Goal: Task Accomplishment & Management: Complete application form

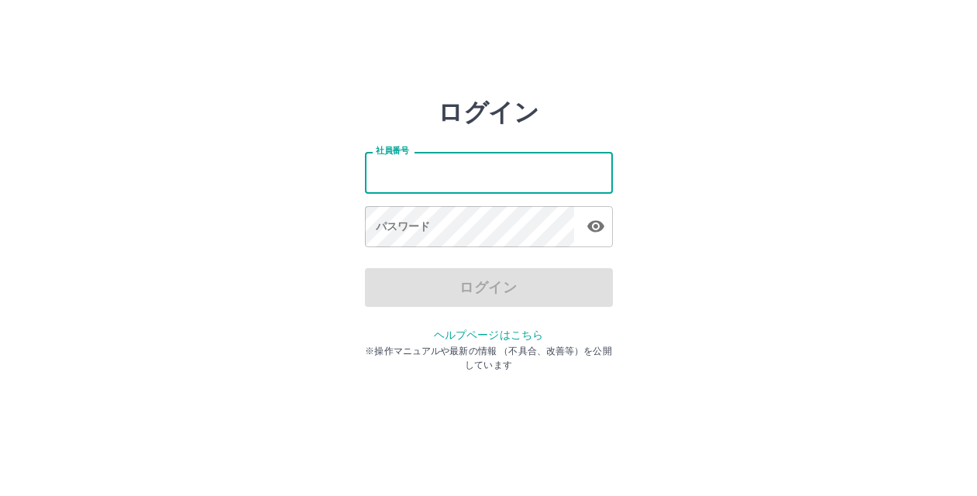
click at [390, 179] on input "社員番号" at bounding box center [489, 172] width 248 height 41
type input "*******"
click at [383, 211] on div "パスワード パスワード" at bounding box center [489, 227] width 248 height 43
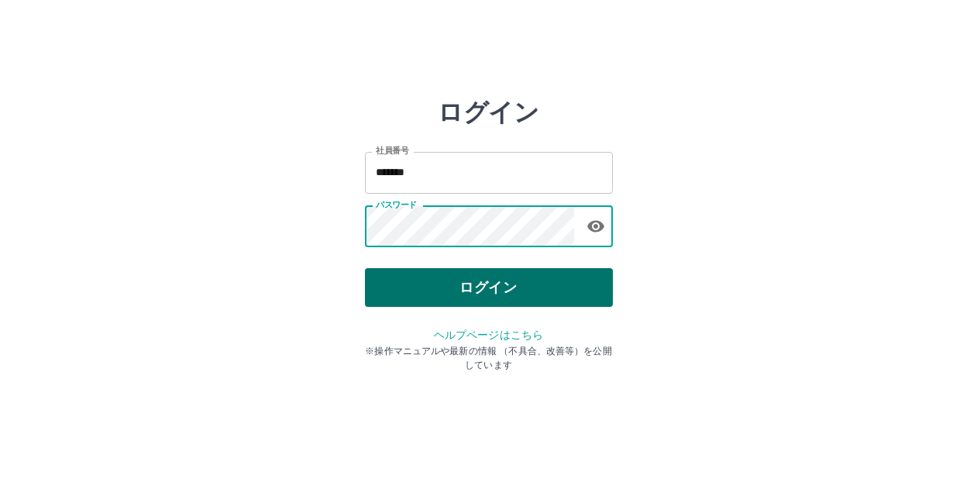
click at [479, 280] on button "ログイン" at bounding box center [489, 287] width 248 height 39
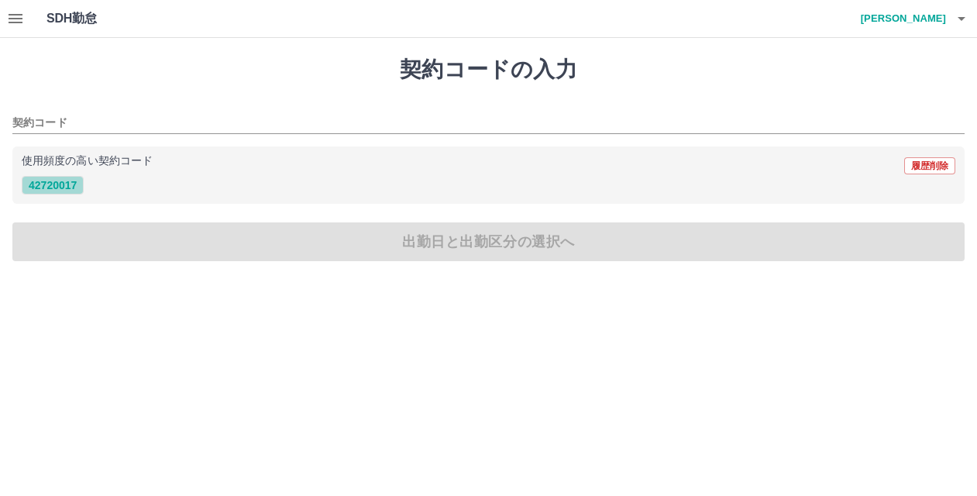
click at [43, 191] on button "42720017" at bounding box center [53, 185] width 62 height 19
type input "********"
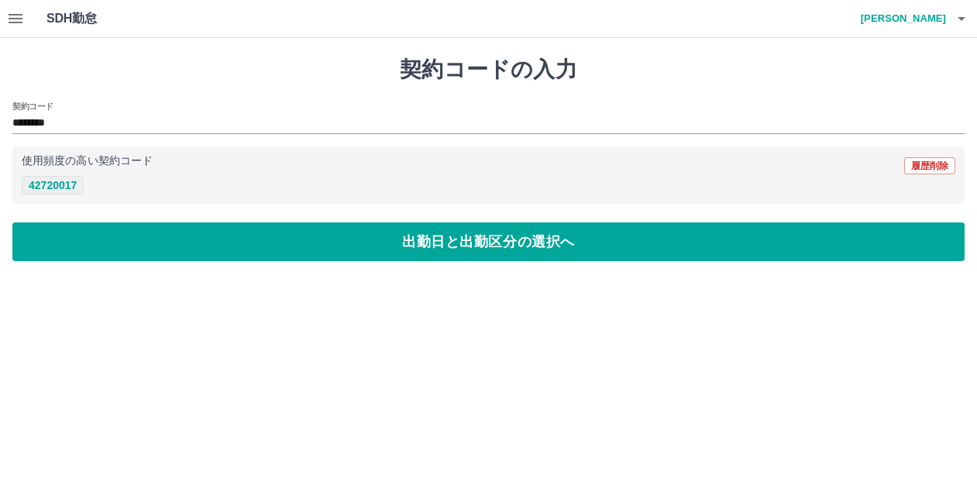
click at [34, 184] on button "42720017" at bounding box center [53, 185] width 62 height 19
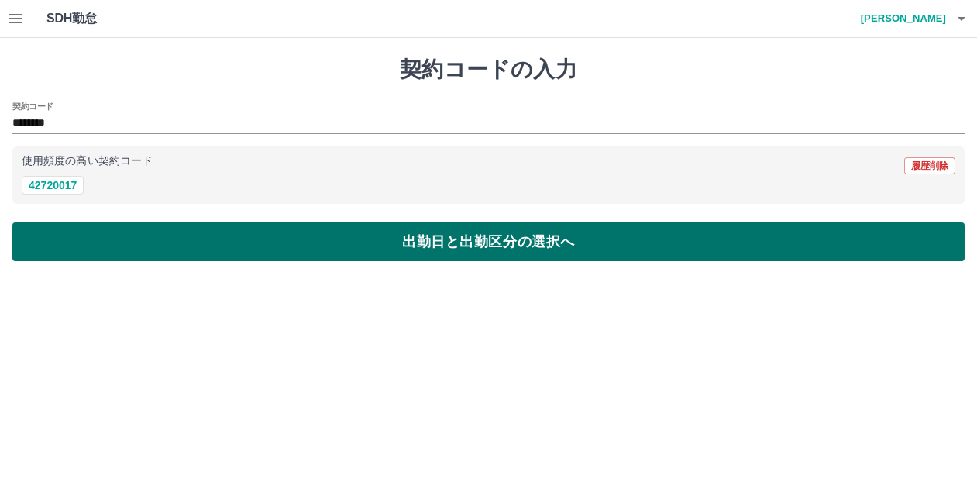
click at [339, 242] on button "出勤日と出勤区分の選択へ" at bounding box center [488, 241] width 952 height 39
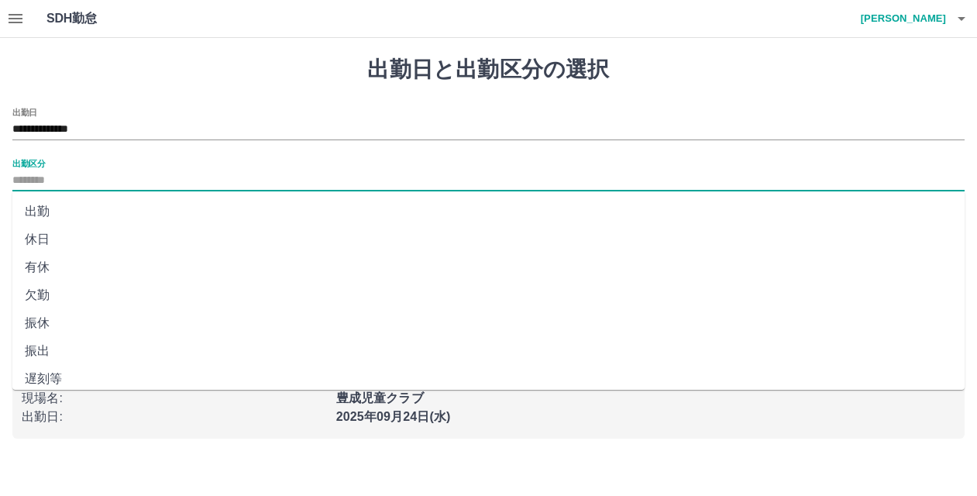
click at [42, 174] on input "出勤区分" at bounding box center [488, 180] width 952 height 19
click at [44, 215] on li "出勤" at bounding box center [488, 212] width 952 height 28
type input "**"
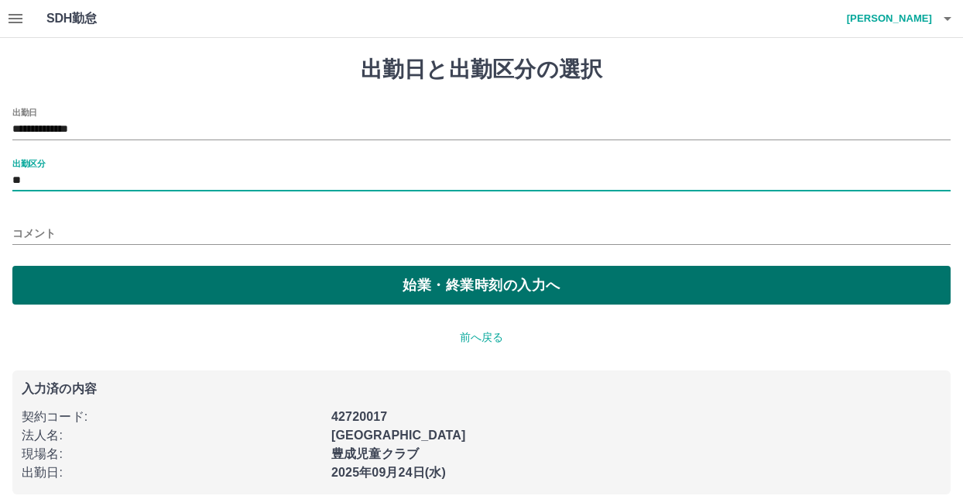
click at [320, 277] on button "始業・終業時刻の入力へ" at bounding box center [481, 285] width 939 height 39
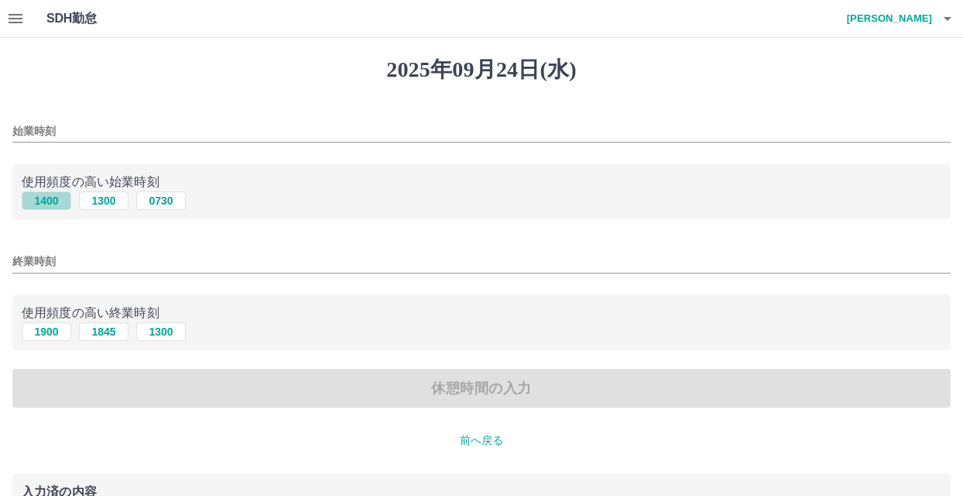
click at [48, 199] on button "1400" at bounding box center [47, 200] width 50 height 19
type input "****"
click at [40, 333] on button "1900" at bounding box center [47, 331] width 50 height 19
type input "****"
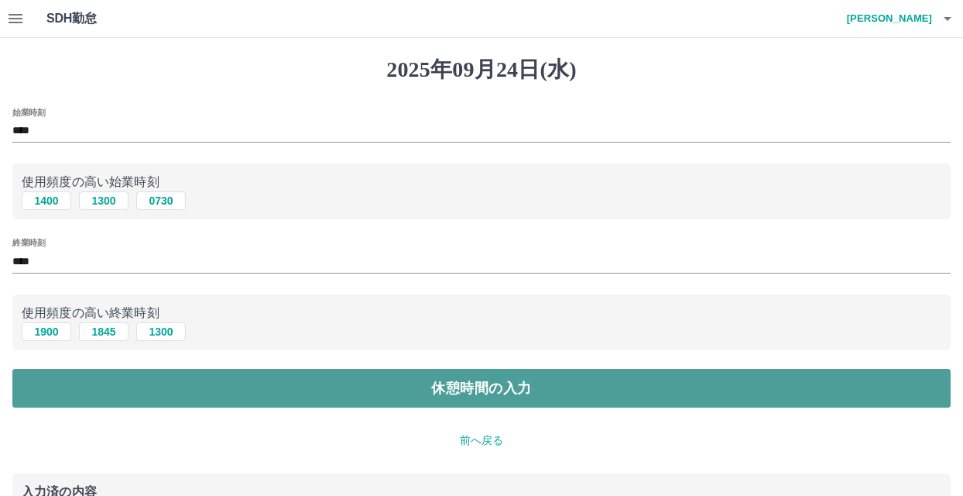
click at [435, 387] on button "休憩時間の入力" at bounding box center [481, 388] width 939 height 39
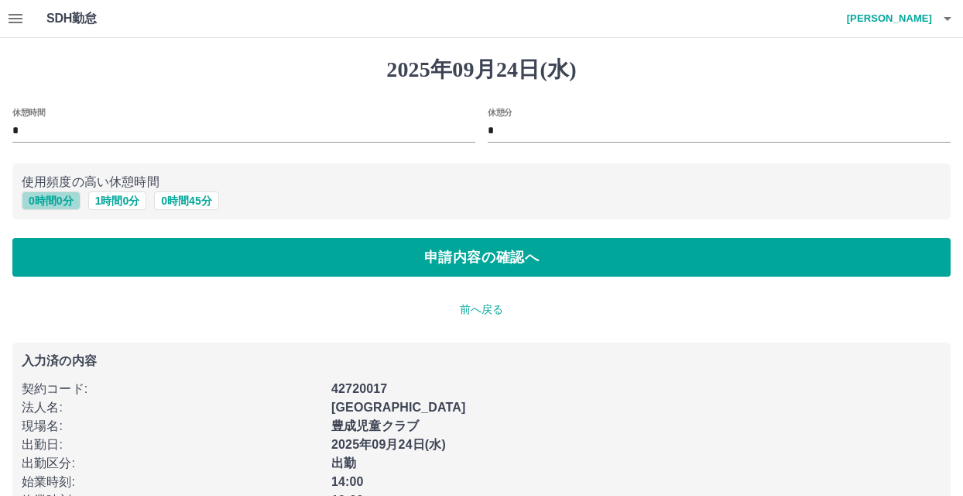
click at [61, 198] on button "0 時間 0 分" at bounding box center [51, 200] width 59 height 19
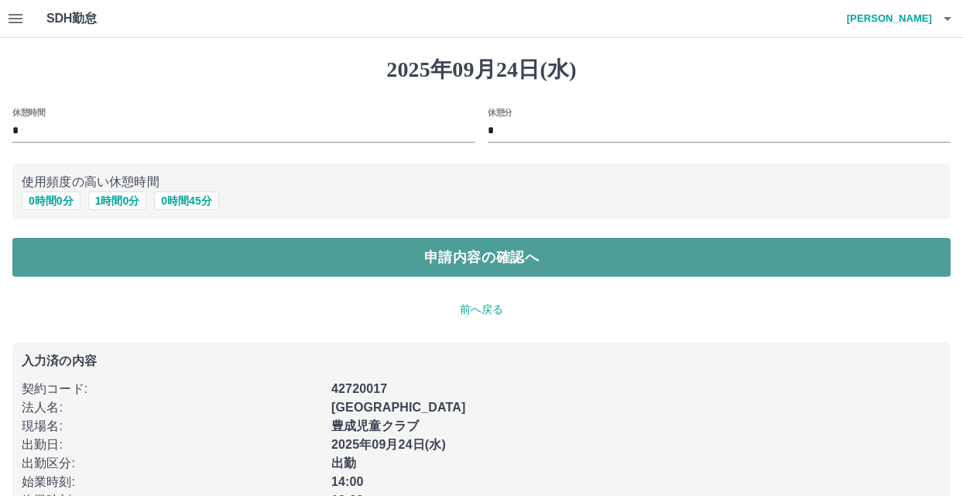
click at [287, 246] on button "申請内容の確認へ" at bounding box center [481, 257] width 939 height 39
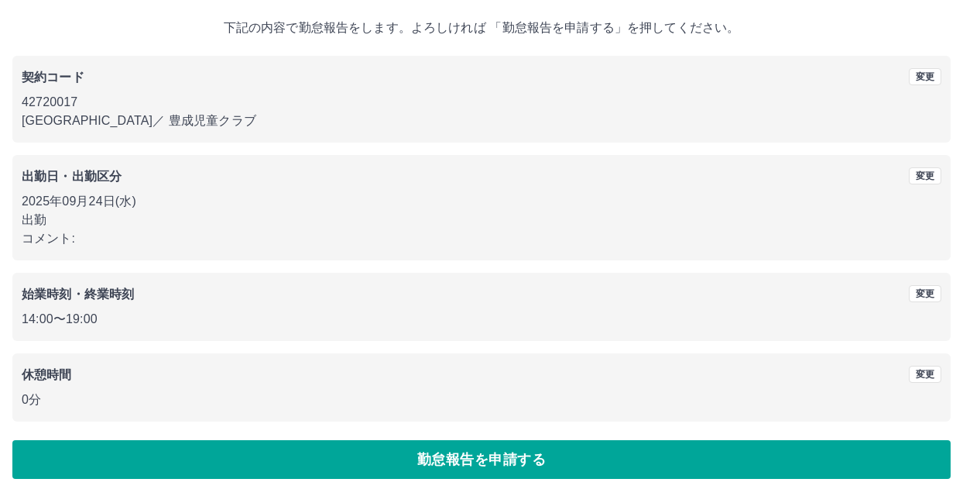
scroll to position [84, 0]
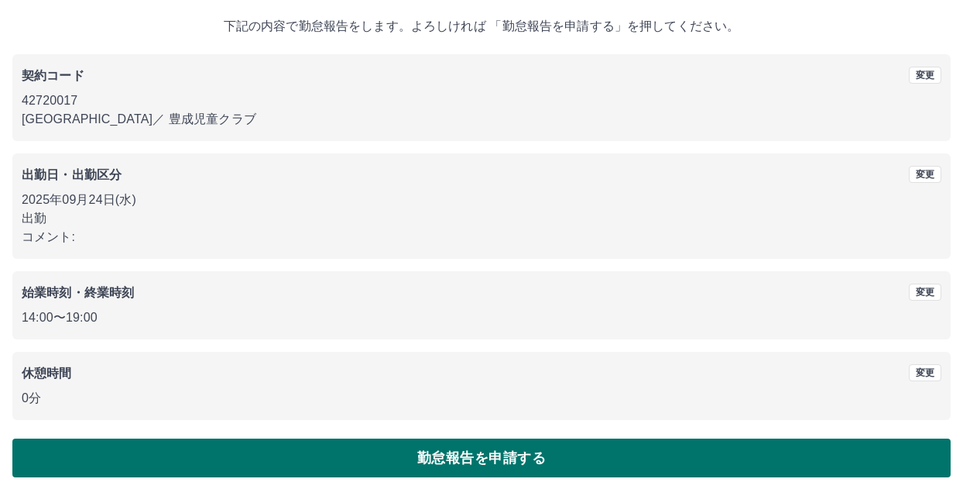
click at [477, 462] on button "勤怠報告を申請する" at bounding box center [481, 457] width 939 height 39
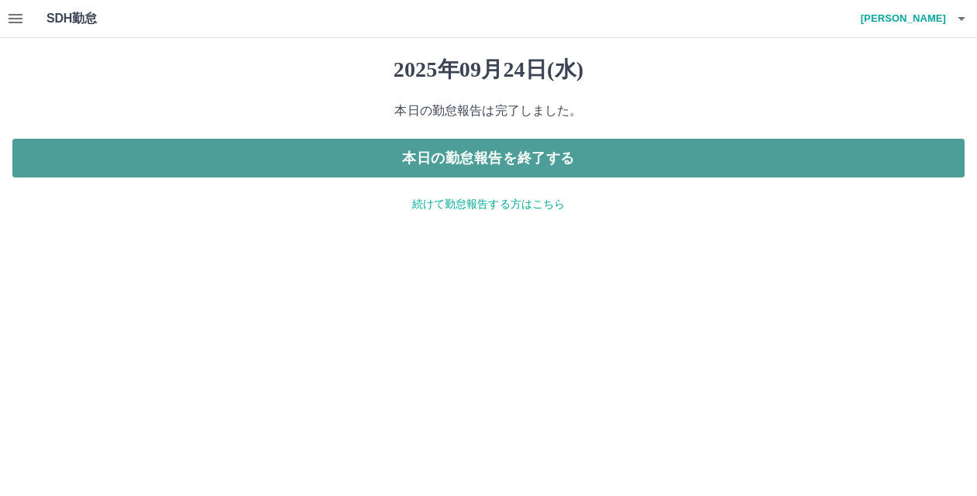
click at [929, 167] on button "本日の勤怠報告を終了する" at bounding box center [488, 158] width 952 height 39
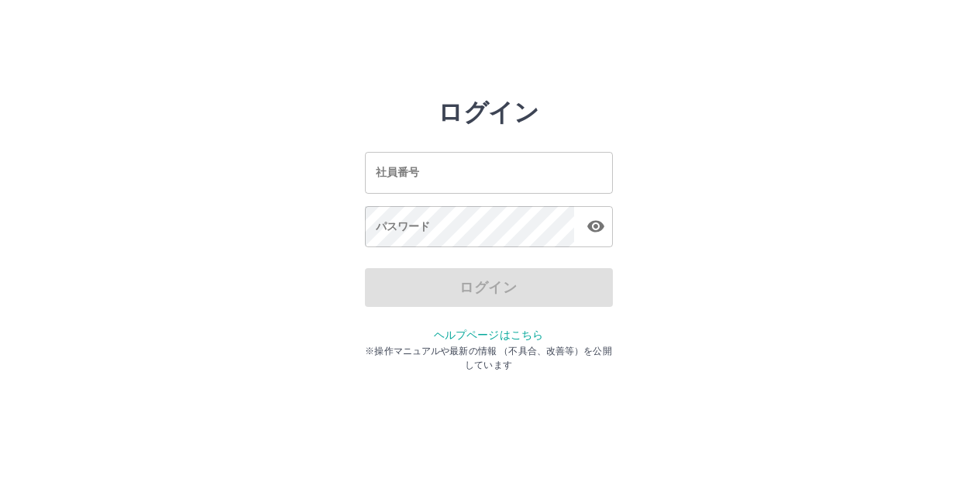
click at [525, 182] on input "社員番号" at bounding box center [489, 172] width 248 height 41
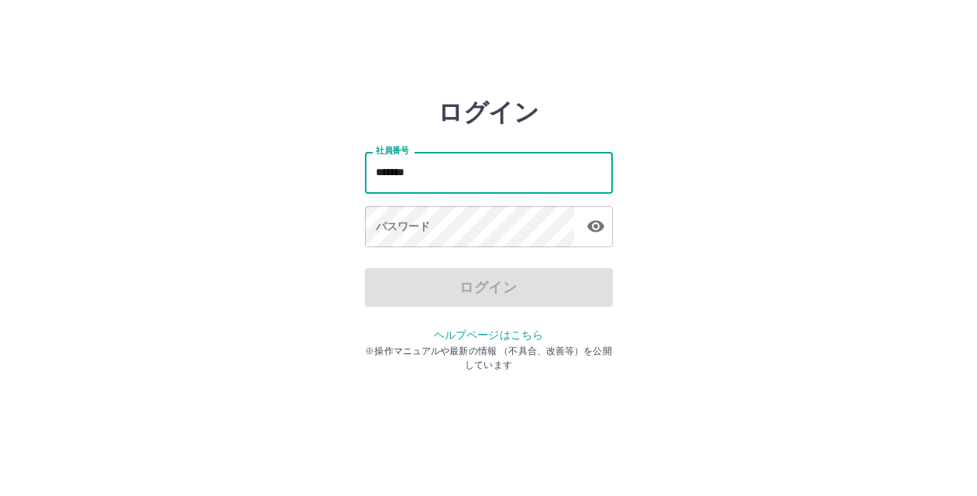
type input "*******"
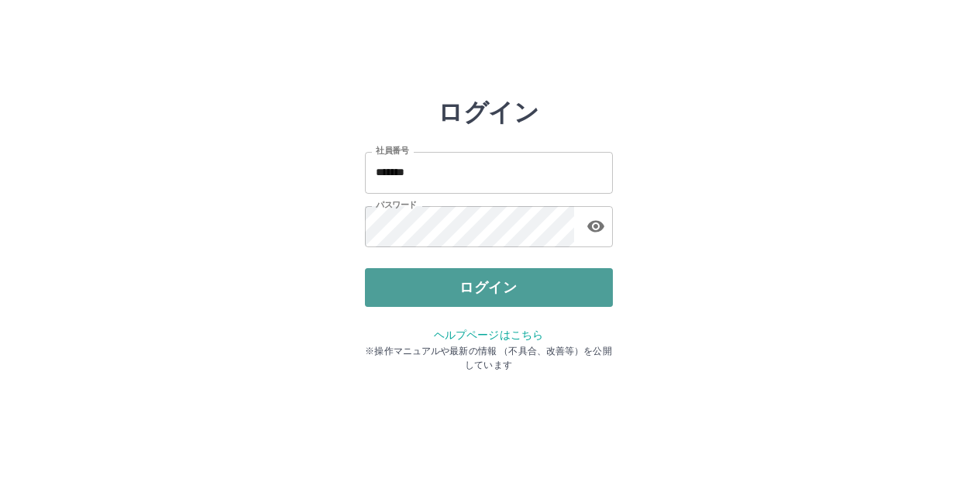
click at [506, 283] on button "ログイン" at bounding box center [489, 287] width 248 height 39
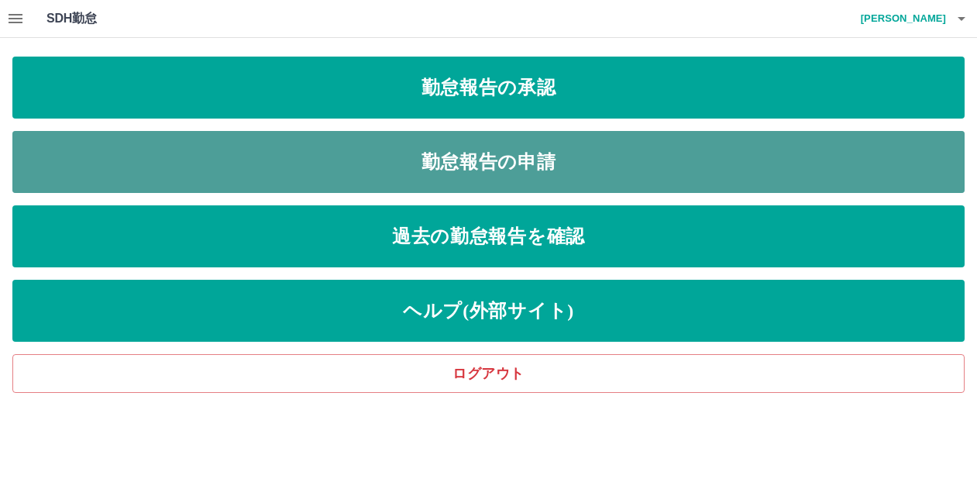
click at [308, 164] on link "勤怠報告の申請" at bounding box center [488, 162] width 952 height 62
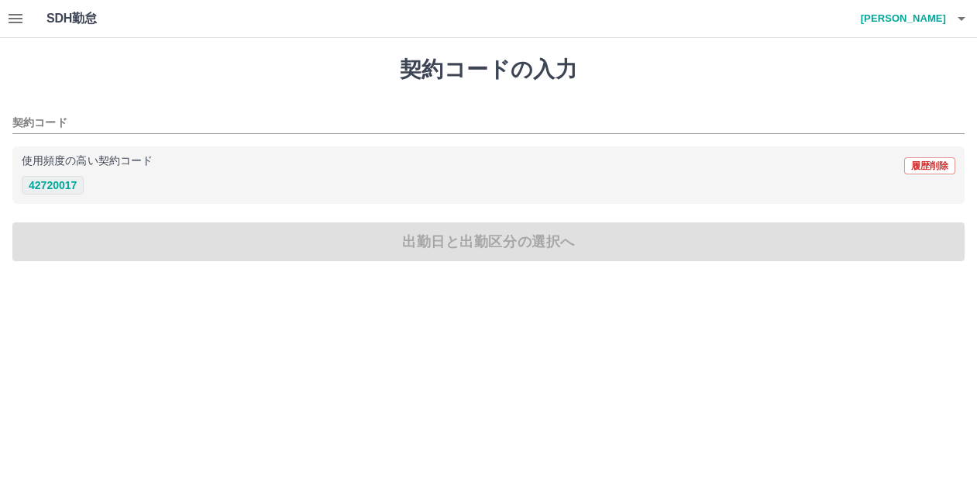
click at [63, 186] on button "42720017" at bounding box center [53, 185] width 62 height 19
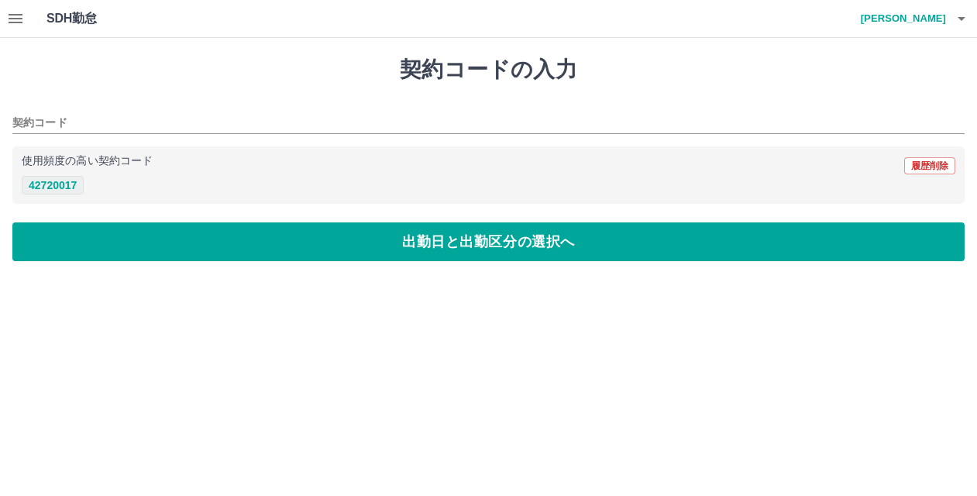
type input "********"
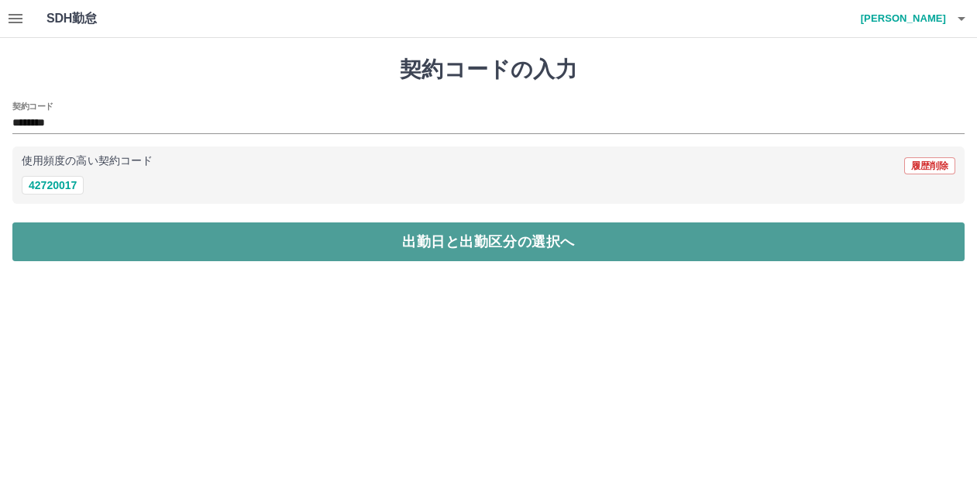
click at [87, 233] on button "出勤日と出勤区分の選択へ" at bounding box center [488, 241] width 952 height 39
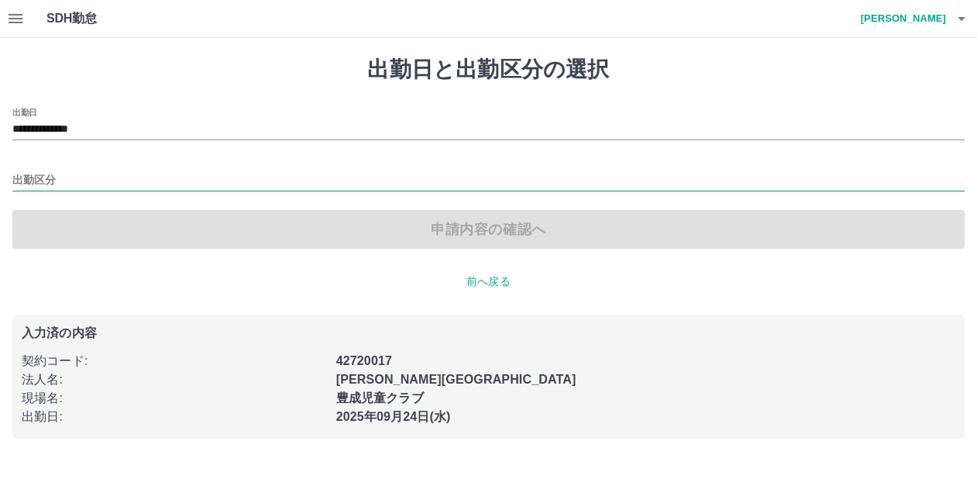
click at [47, 176] on input "出勤区分" at bounding box center [488, 180] width 952 height 19
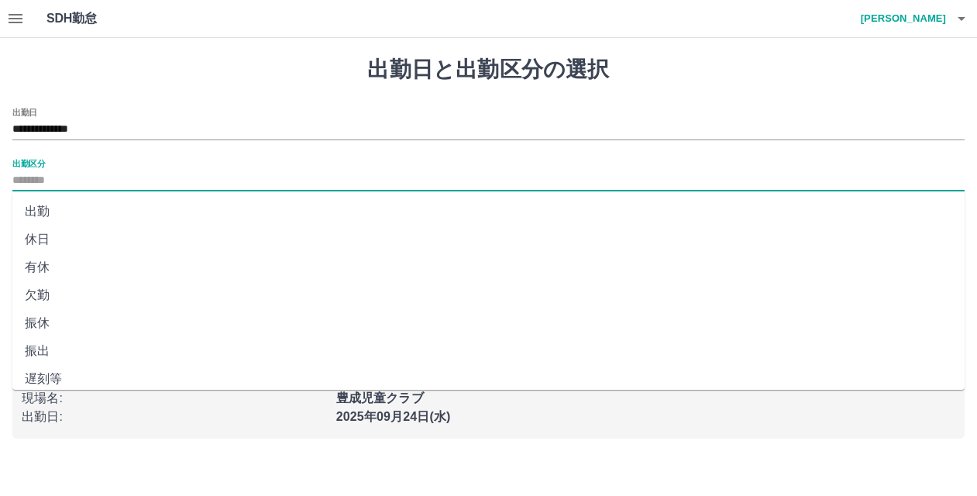
click at [46, 216] on li "出勤" at bounding box center [488, 212] width 952 height 28
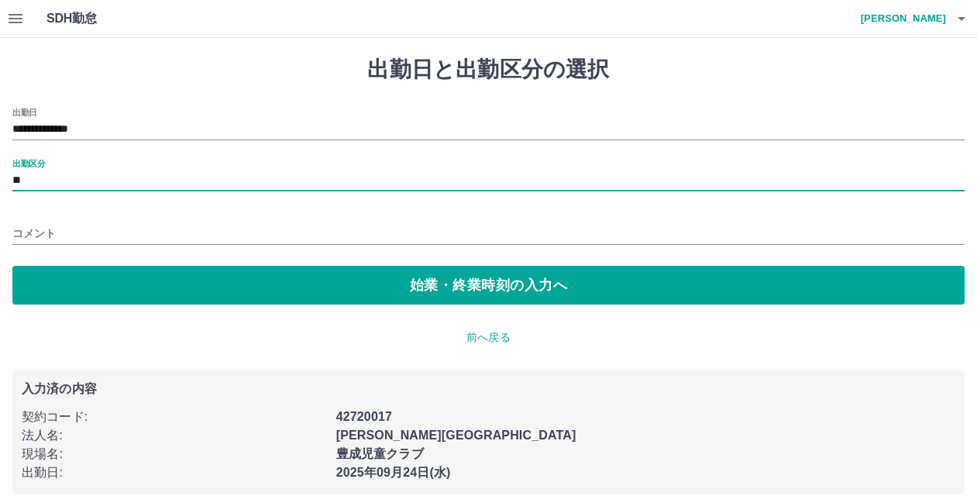
type input "**"
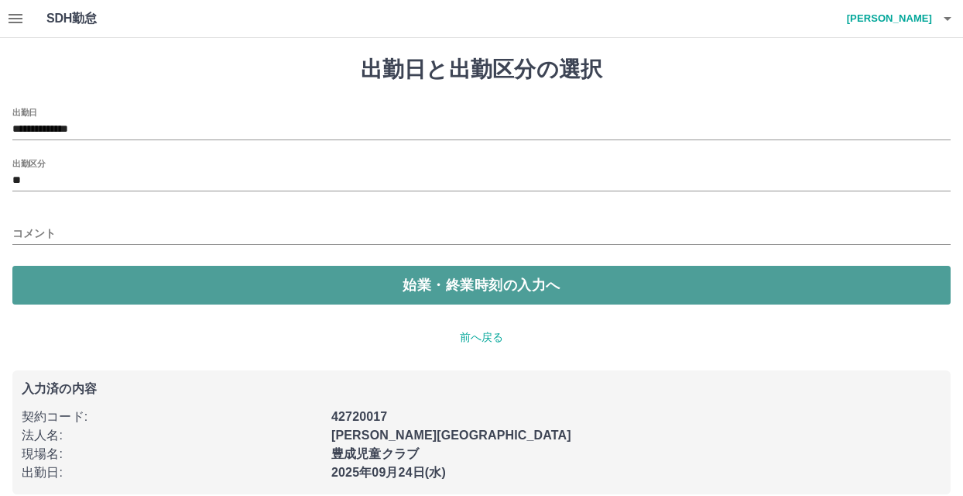
click at [60, 285] on button "始業・終業時刻の入力へ" at bounding box center [481, 285] width 939 height 39
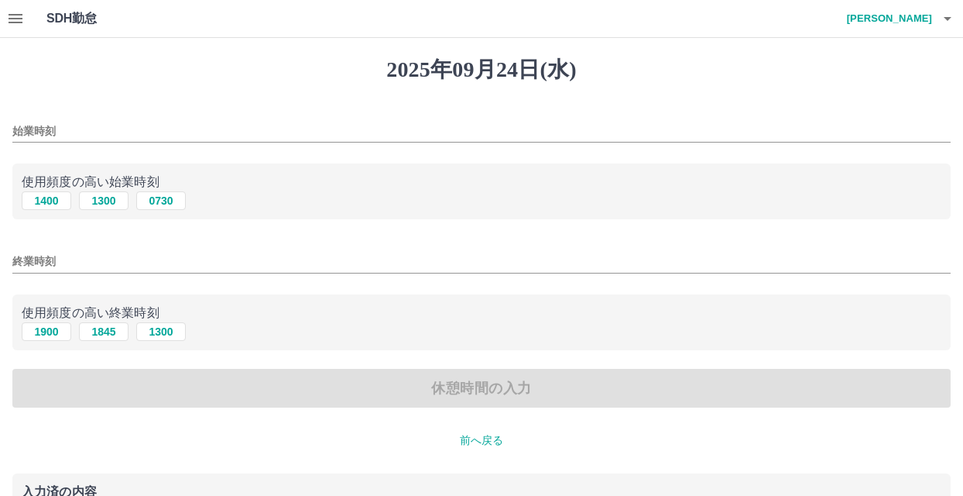
click at [51, 136] on input "始業時刻" at bounding box center [481, 131] width 939 height 22
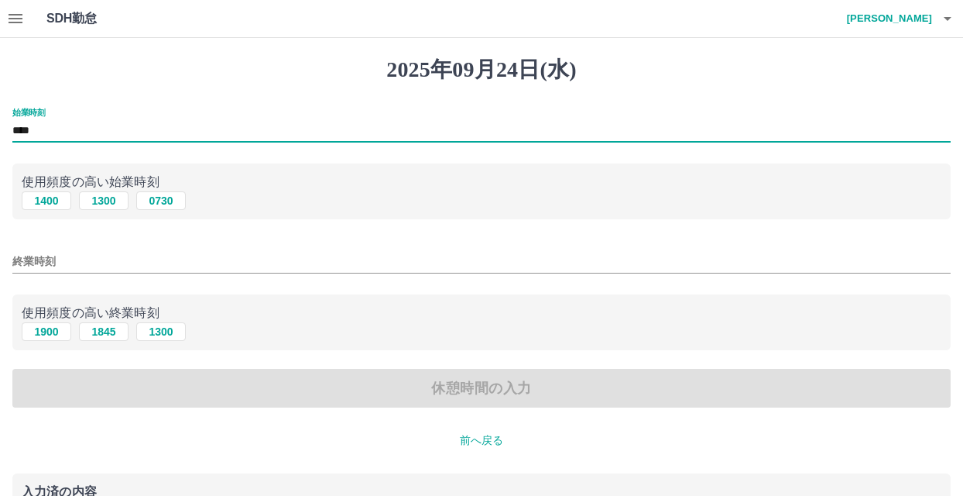
type input "****"
click at [50, 261] on input "終業時刻" at bounding box center [481, 261] width 939 height 22
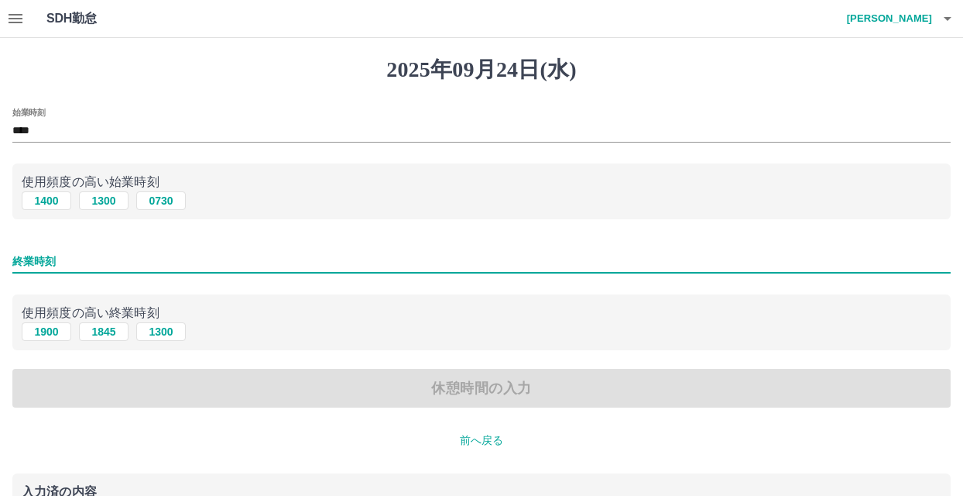
type input "****"
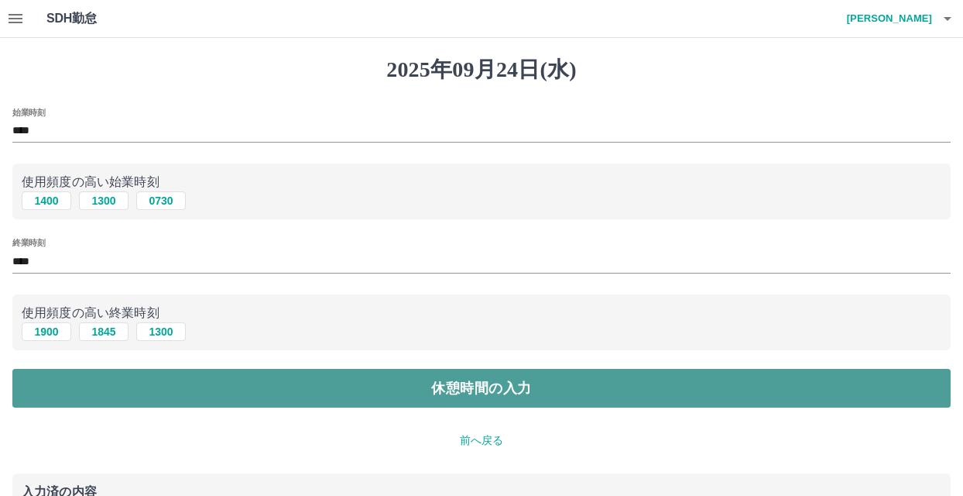
click at [126, 383] on button "休憩時間の入力" at bounding box center [481, 388] width 939 height 39
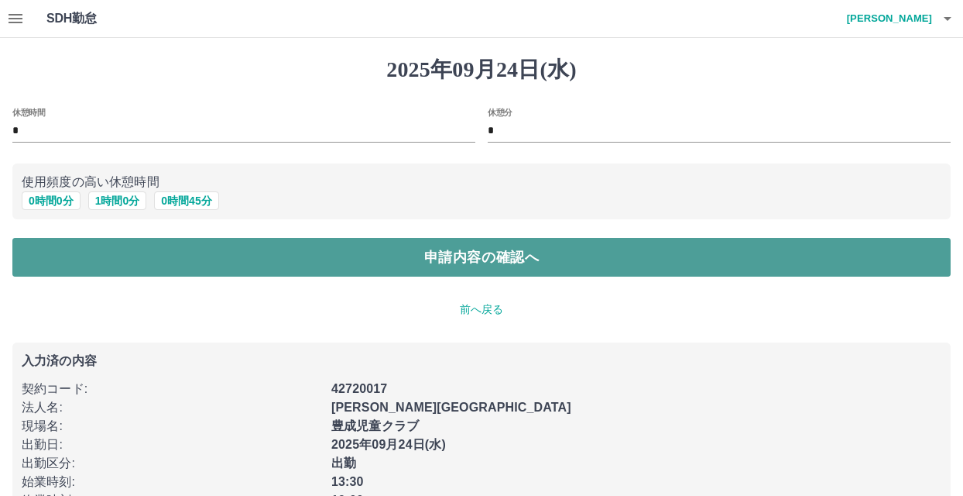
click at [167, 252] on button "申請内容の確認へ" at bounding box center [481, 257] width 939 height 39
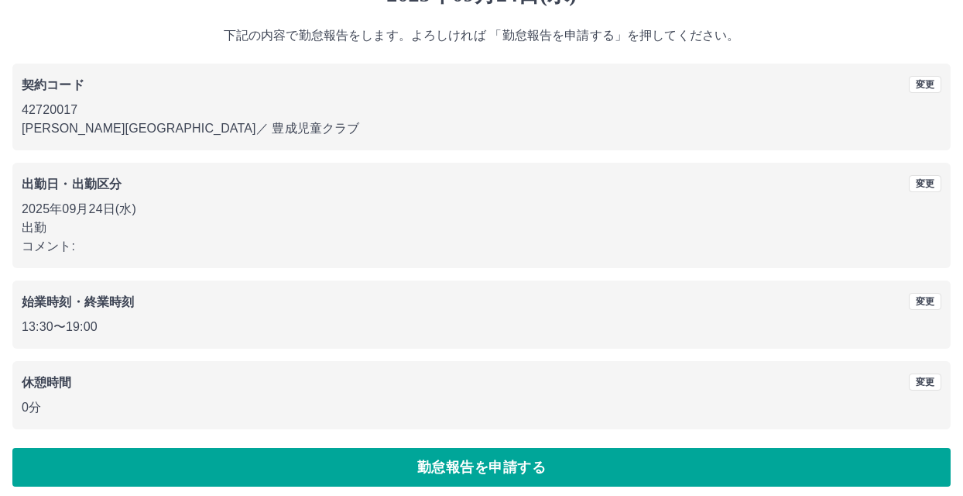
scroll to position [84, 0]
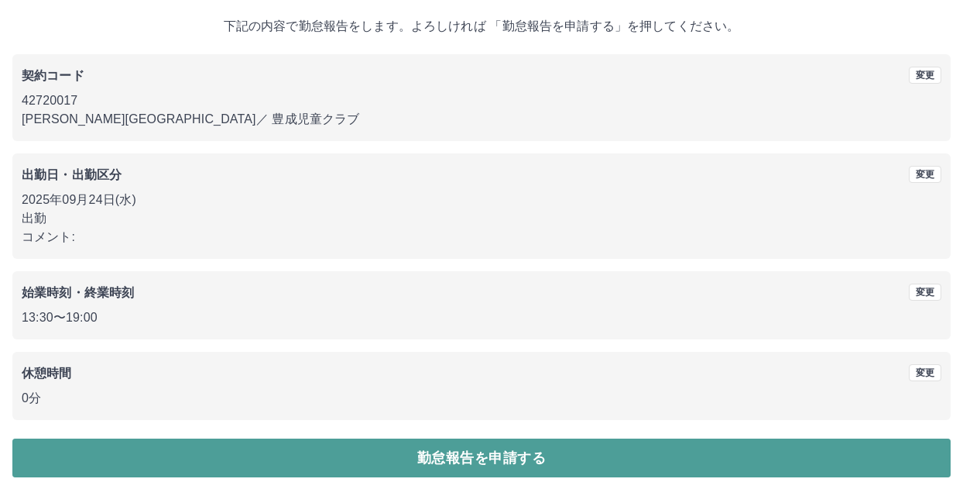
click at [217, 455] on button "勤怠報告を申請する" at bounding box center [481, 457] width 939 height 39
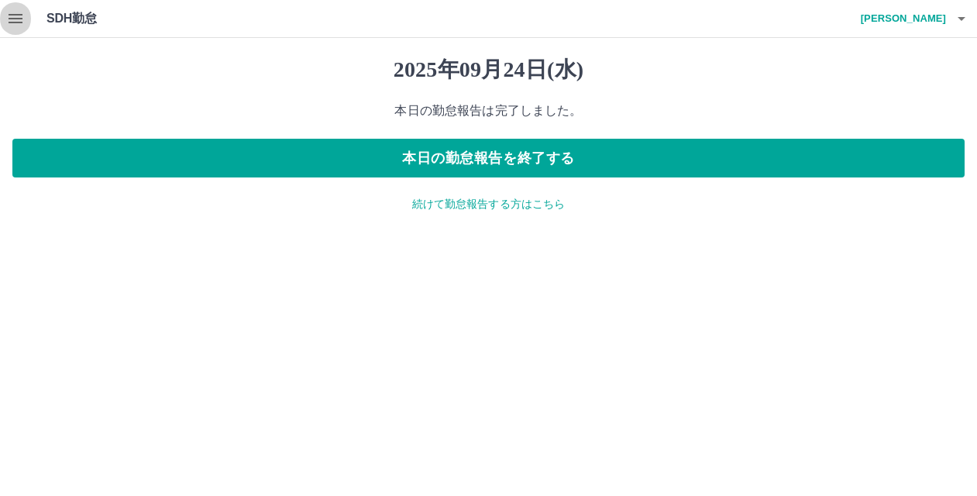
click at [19, 12] on icon "button" at bounding box center [15, 18] width 19 height 19
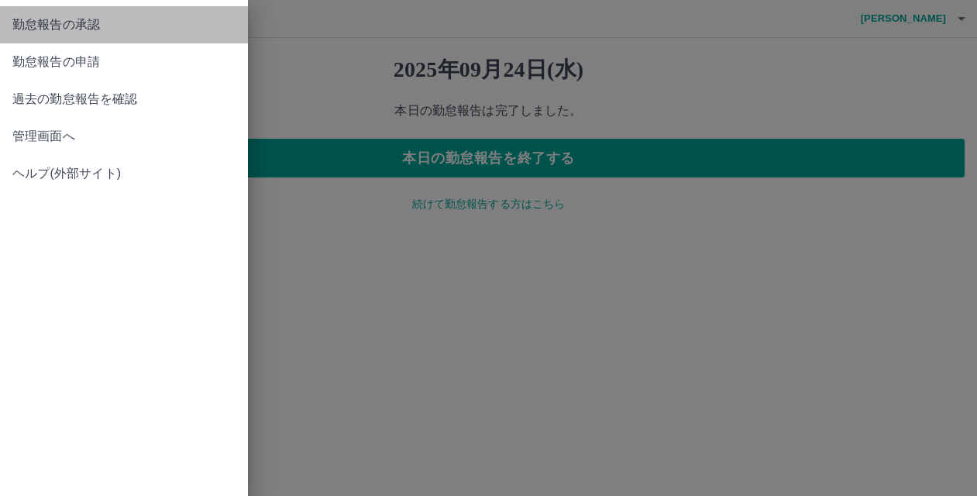
click at [25, 22] on span "勤怠報告の承認" at bounding box center [123, 24] width 223 height 19
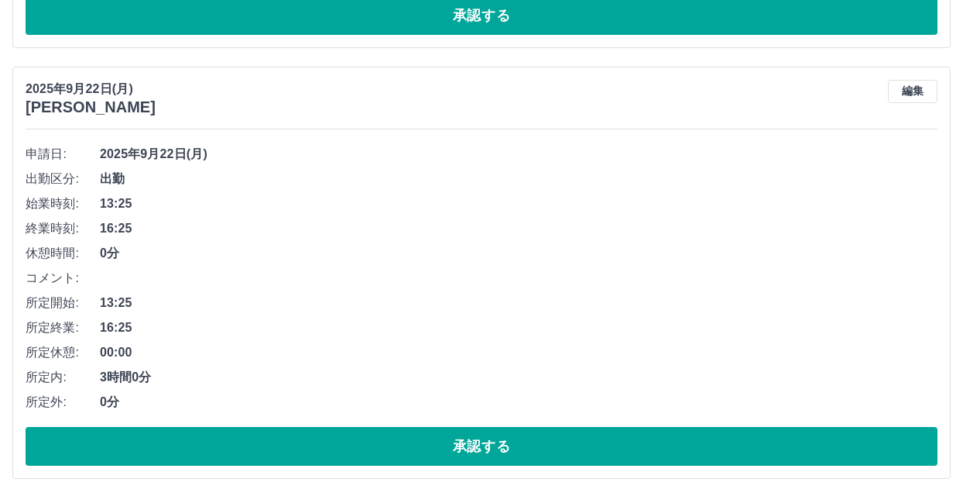
scroll to position [1412, 0]
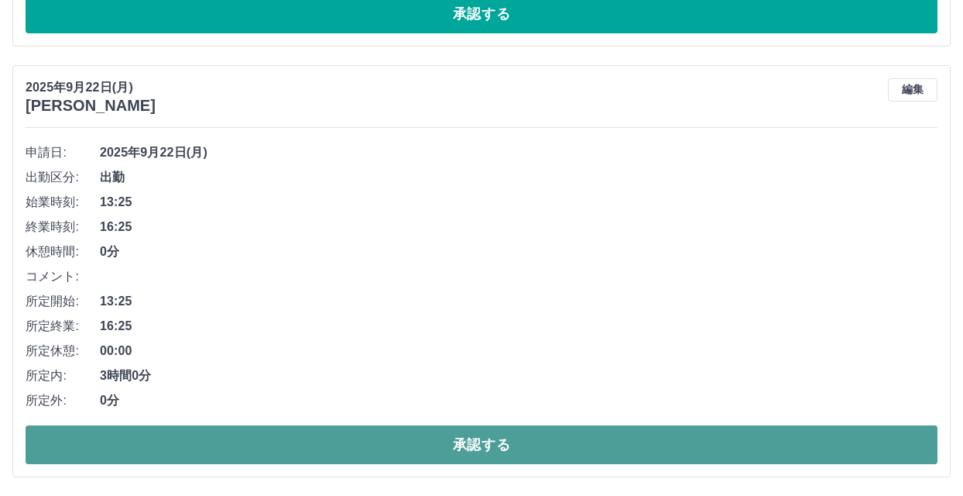
click at [295, 432] on button "承認する" at bounding box center [482, 444] width 912 height 39
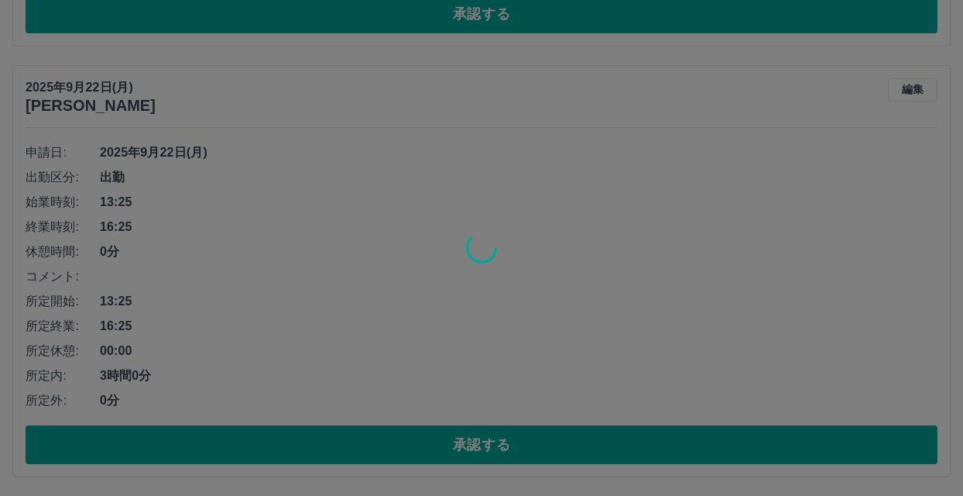
scroll to position [981, 0]
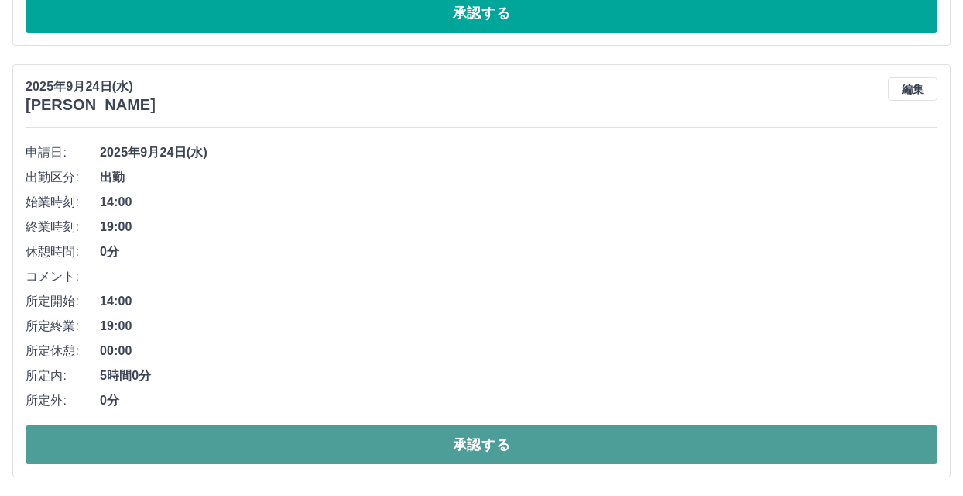
click at [322, 437] on button "承認する" at bounding box center [482, 444] width 912 height 39
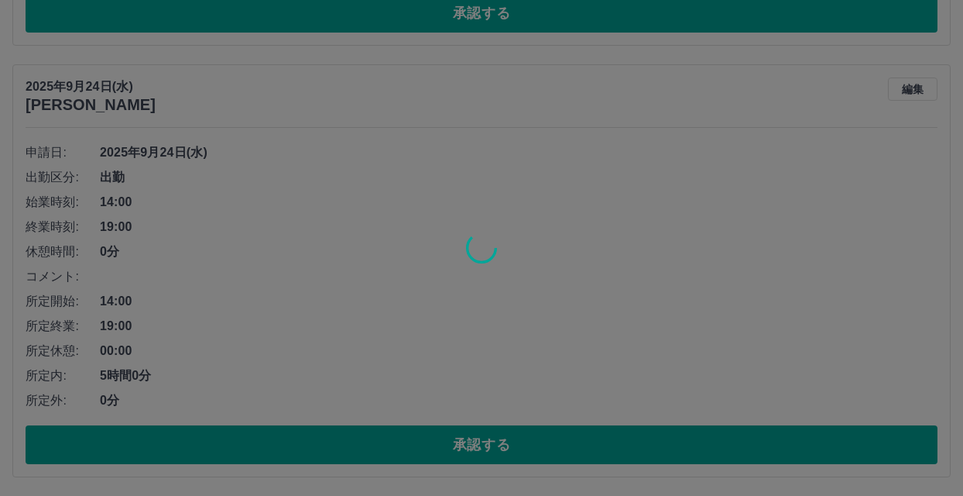
scroll to position [550, 0]
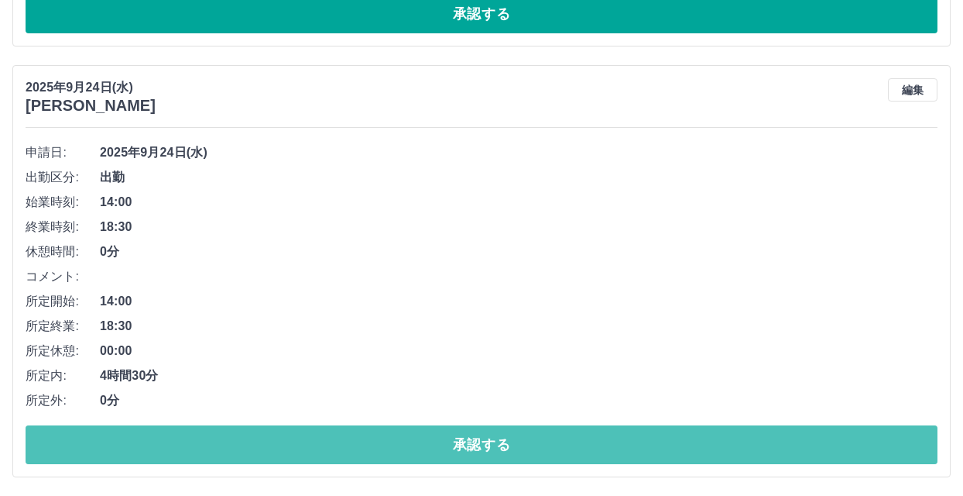
click at [322, 438] on button "承認する" at bounding box center [482, 444] width 912 height 39
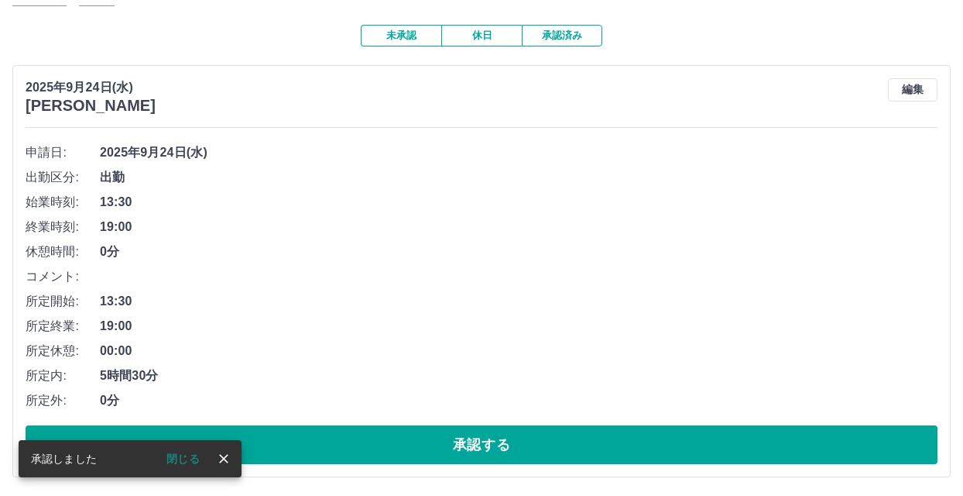
scroll to position [119, 0]
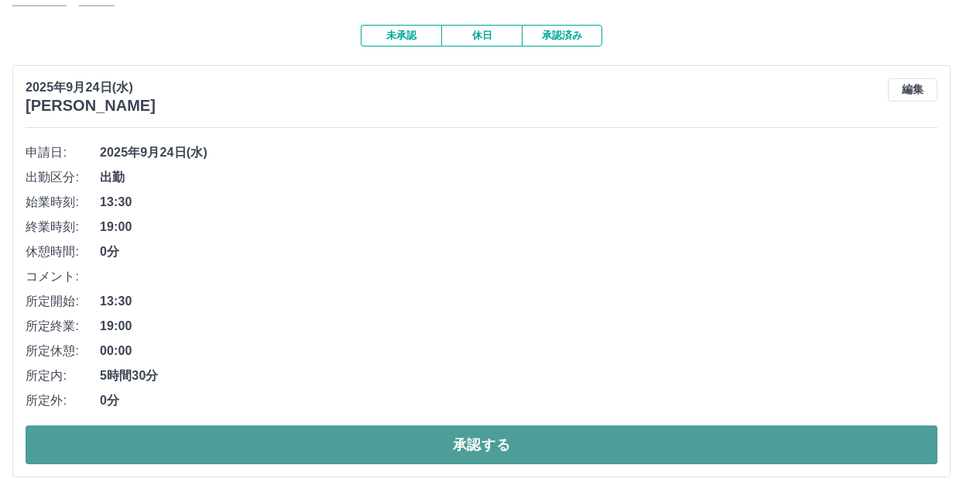
click at [329, 454] on button "承認する" at bounding box center [482, 444] width 912 height 39
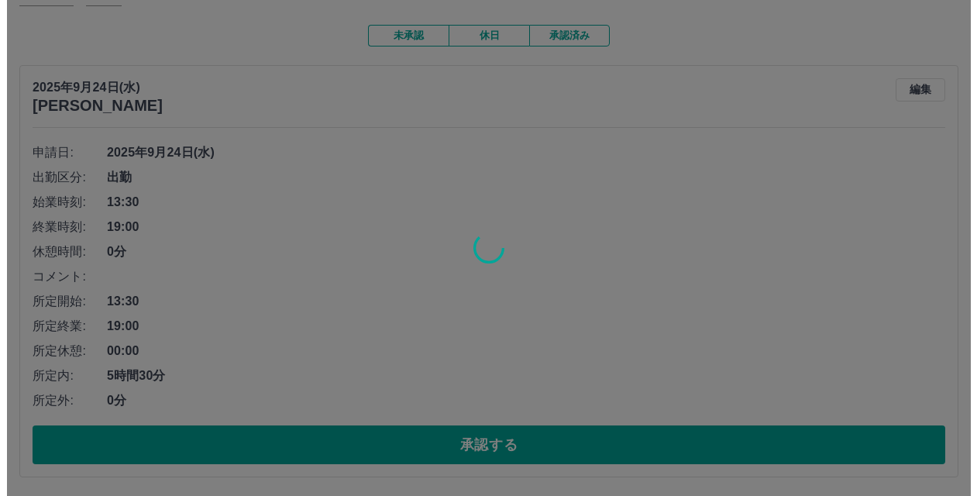
scroll to position [0, 0]
